Goal: Task Accomplishment & Management: Use online tool/utility

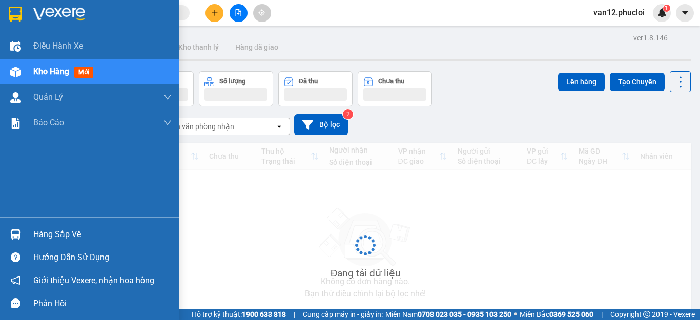
click at [16, 236] on img at bounding box center [15, 234] width 11 height 11
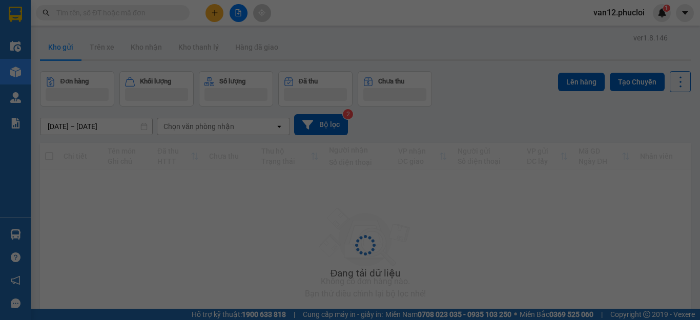
click at [16, 236] on div "Điều hành xe Kho hàng mới Quản [PERSON_NAME] lý chuyến Quản lý giao nhận mới Qu…" at bounding box center [15, 160] width 31 height 320
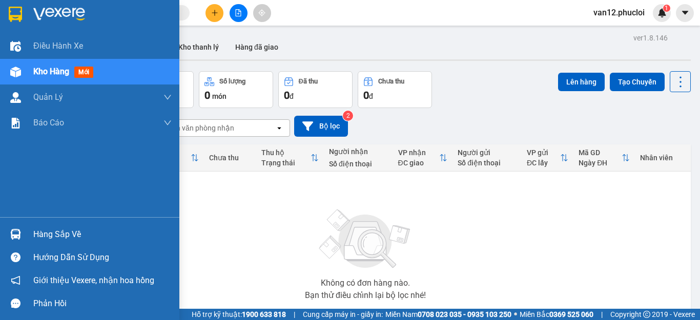
click at [16, 236] on img at bounding box center [15, 234] width 11 height 11
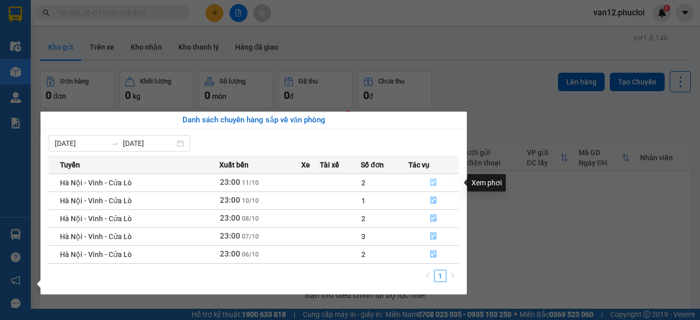
click at [433, 184] on icon "file-done" at bounding box center [433, 182] width 7 height 7
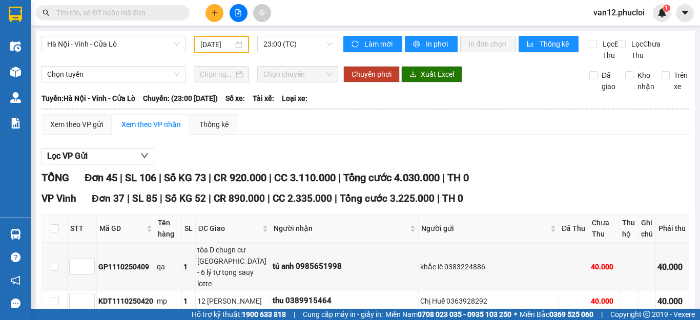
type input "[DATE]"
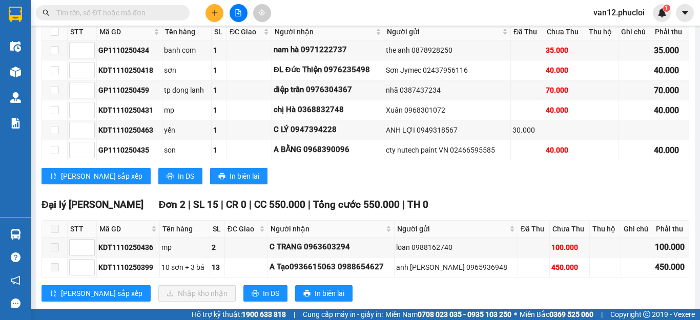
scroll to position [1237, 0]
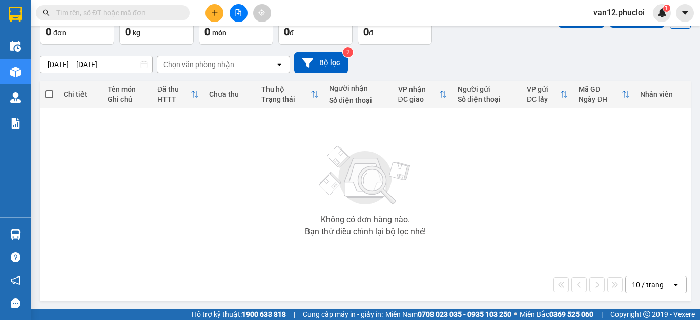
scroll to position [65, 0]
